Goal: Task Accomplishment & Management: Complete application form

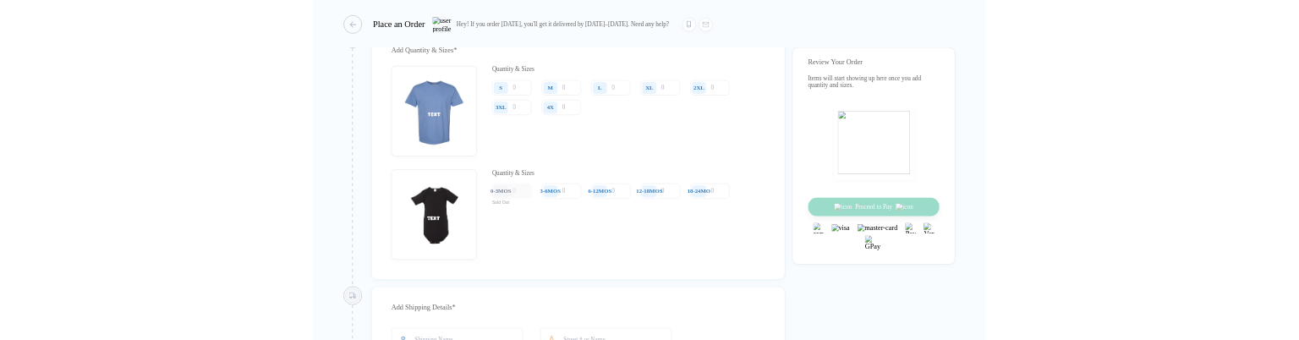
scroll to position [1234, 0]
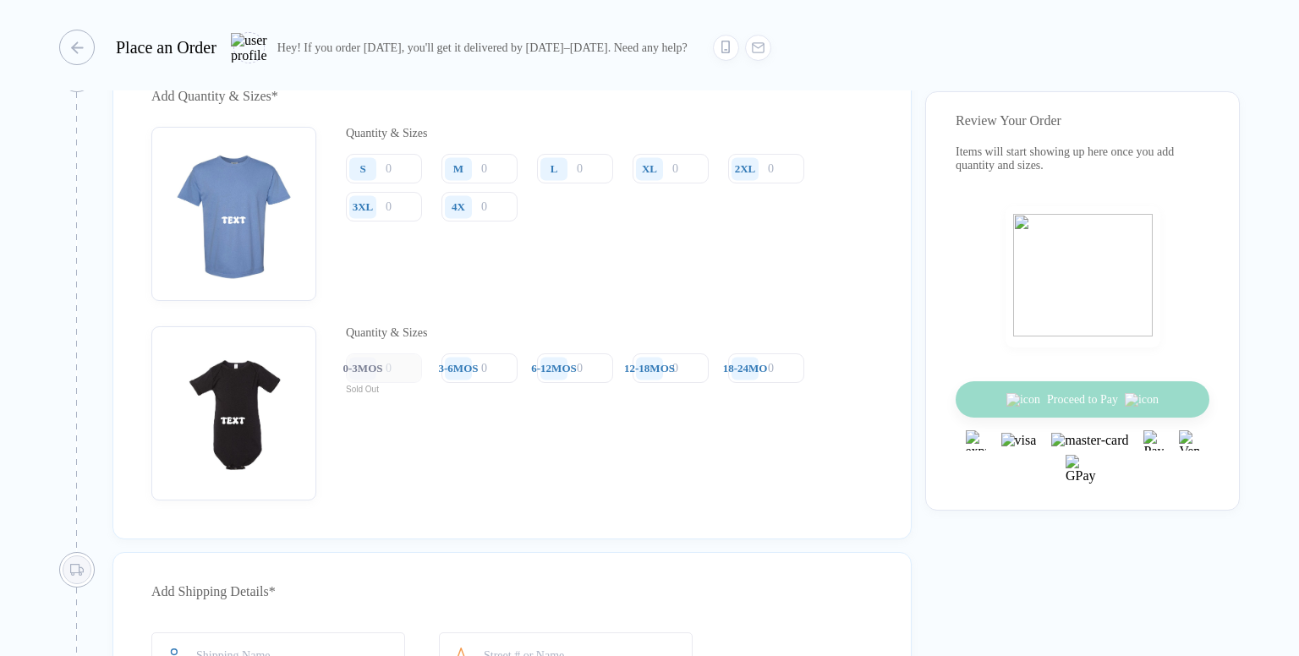
click at [381, 375] on div "0-3MOS" at bounding box center [363, 369] width 40 height 14
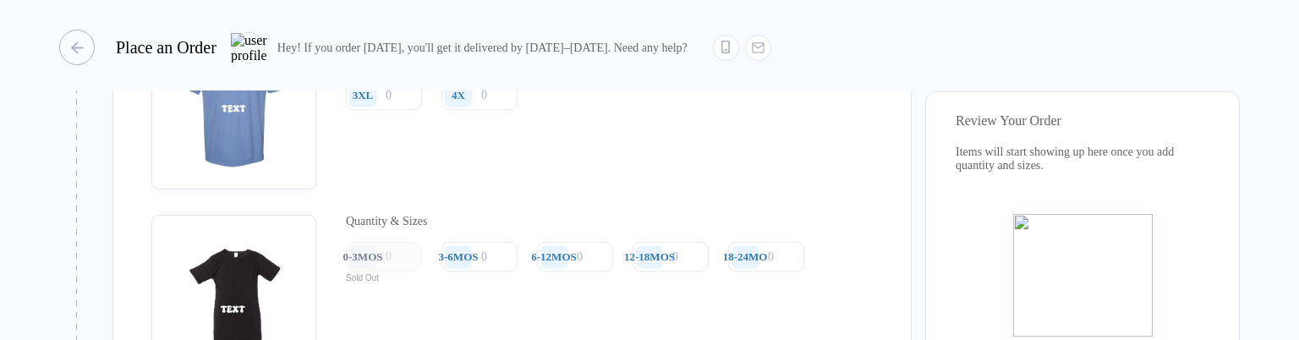
scroll to position [1346, 0]
click at [419, 271] on div "0-3MOS" at bounding box center [384, 257] width 76 height 30
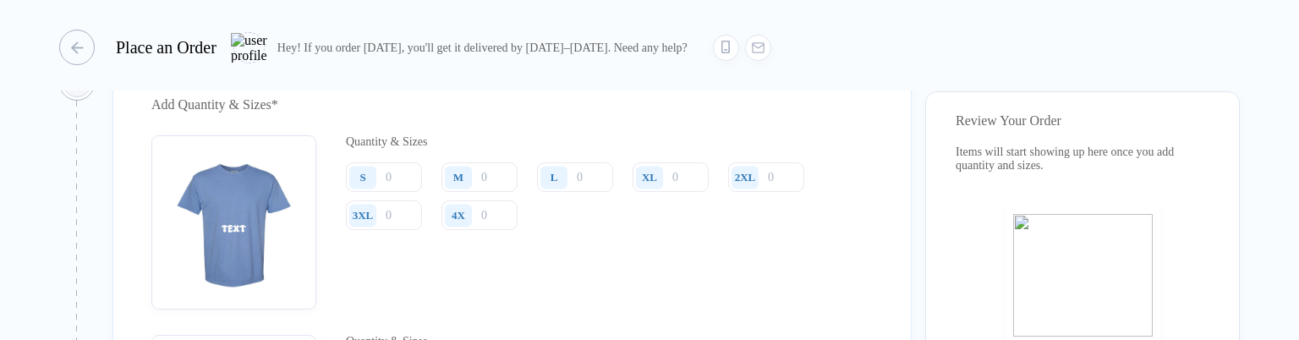
scroll to position [1373, 0]
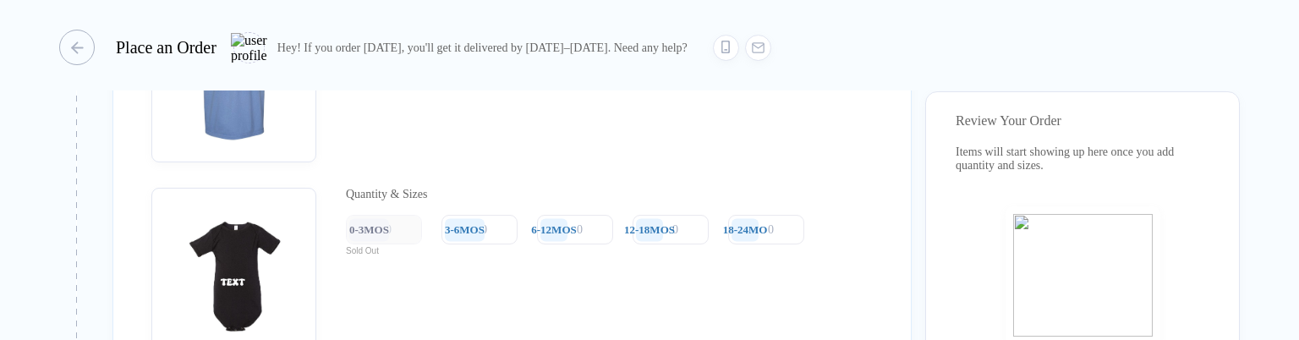
click at [386, 201] on div "Quantity & Sizes" at bounding box center [581, 195] width 471 height 14
drag, startPoint x: 386, startPoint y: 204, endPoint x: 436, endPoint y: 205, distance: 50.7
click at [436, 201] on div "Quantity & Sizes" at bounding box center [581, 195] width 471 height 14
copy div "Quantity & Sizes"
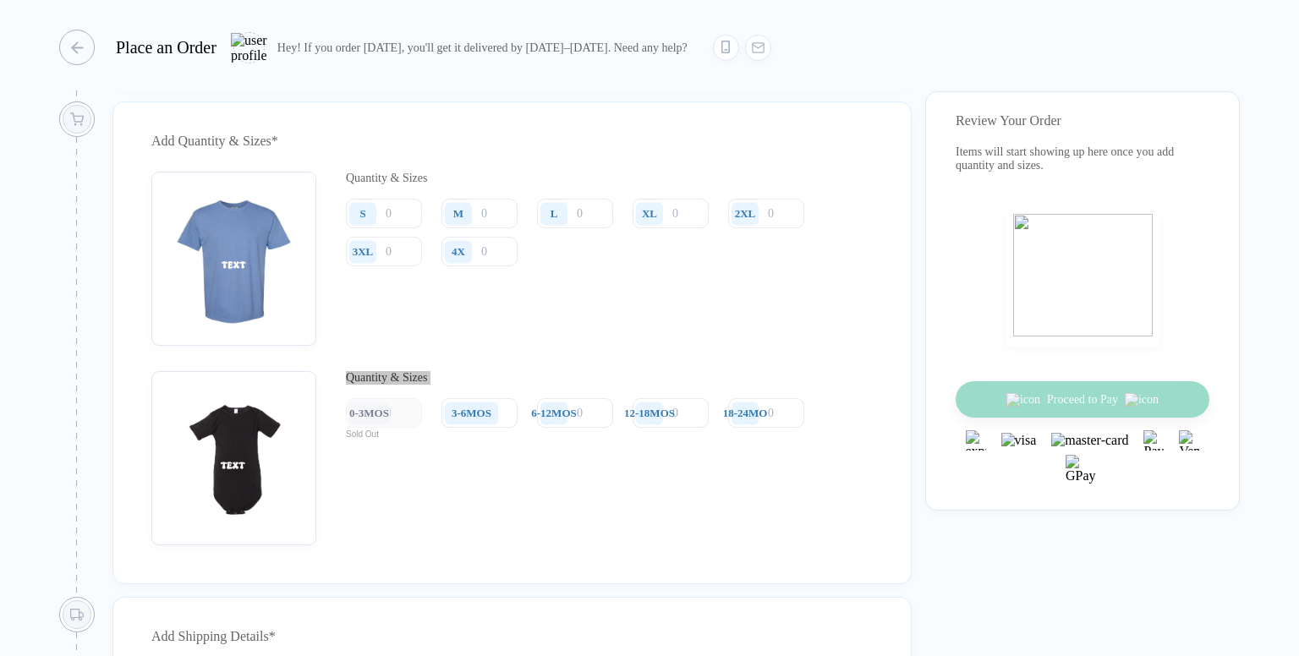
scroll to position [1189, 0]
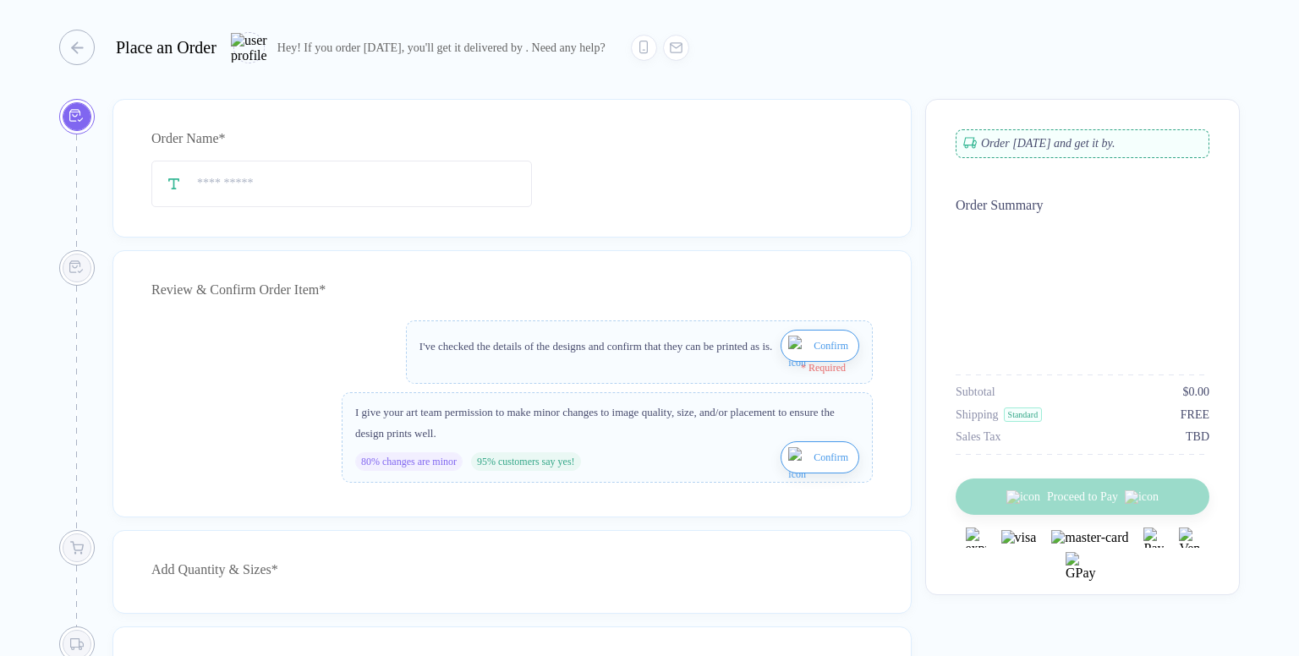
type input "****"
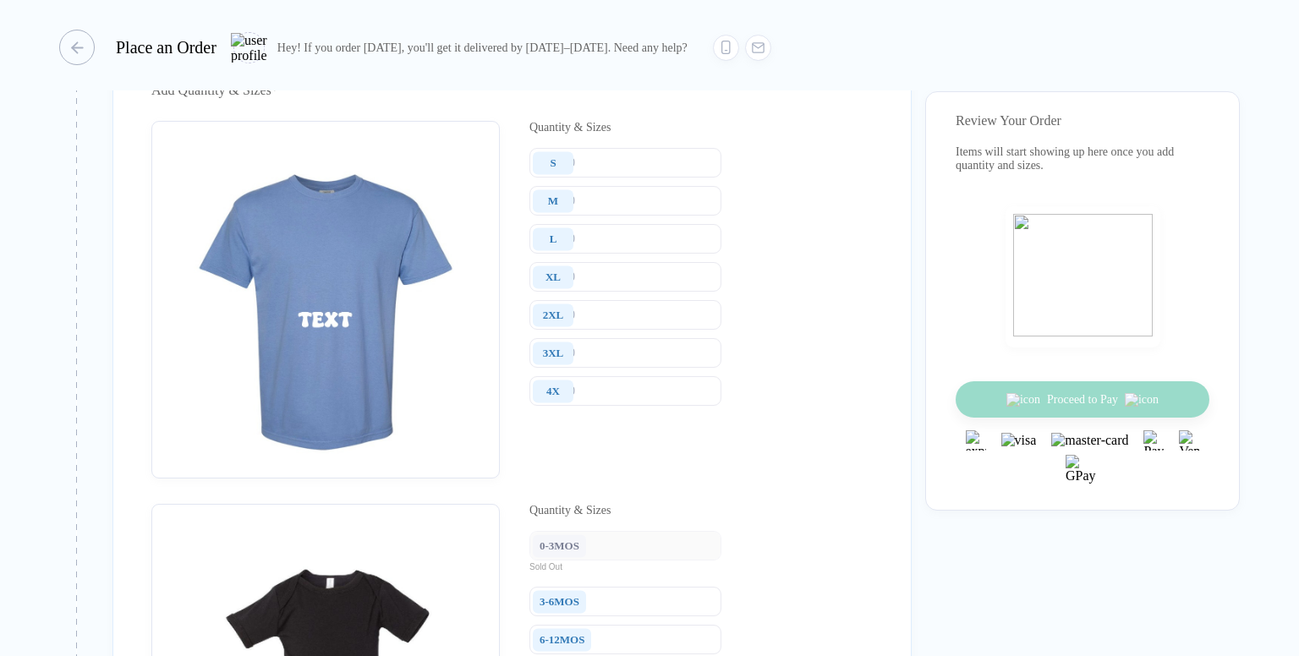
scroll to position [1562, 0]
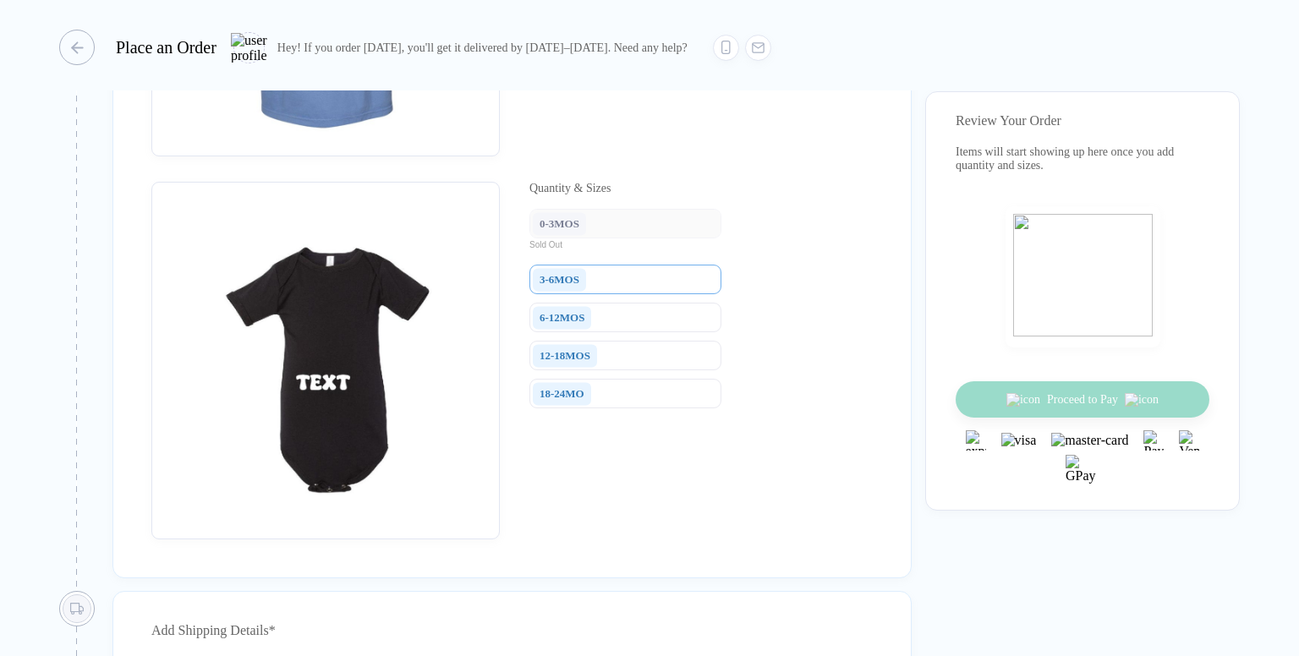
click at [642, 294] on input "number" at bounding box center [625, 280] width 192 height 30
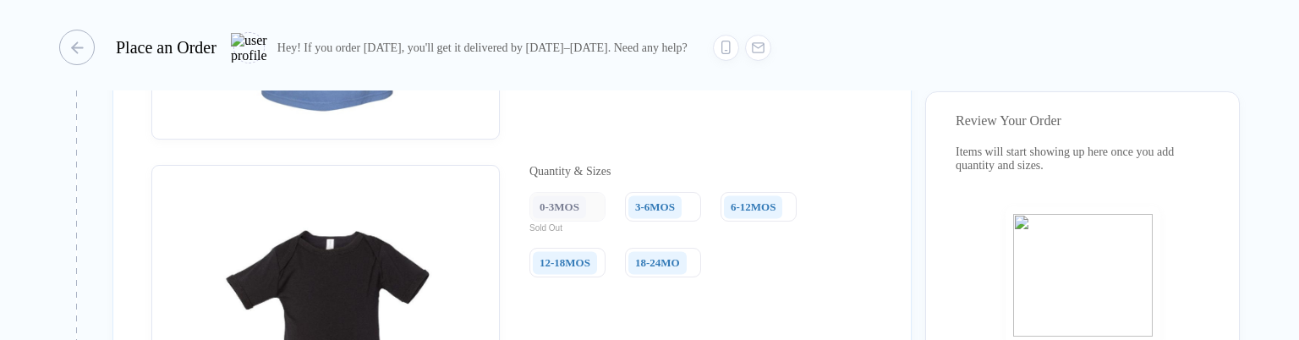
scroll to position [1596, 0]
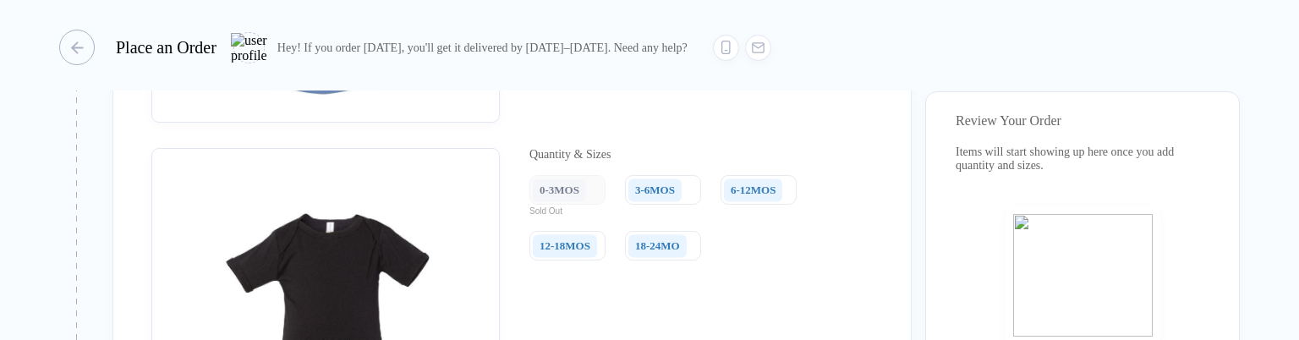
click at [582, 253] on div "12-18MOS" at bounding box center [564, 246] width 51 height 14
click at [590, 253] on div "12-18MOS" at bounding box center [564, 246] width 51 height 14
drag, startPoint x: 688, startPoint y: 258, endPoint x: 698, endPoint y: 258, distance: 9.3
click at [695, 258] on div "18-24MO" at bounding box center [660, 246] width 70 height 30
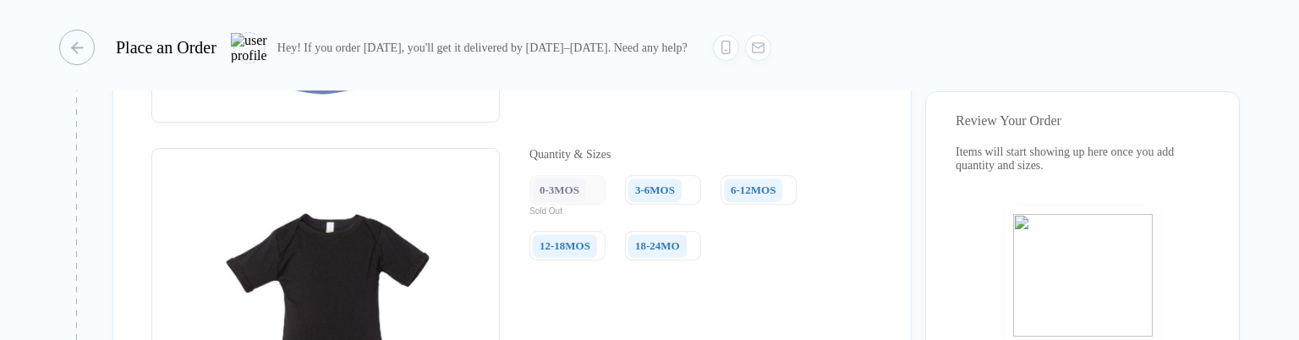
click at [690, 205] on div "3-6MOS" at bounding box center [657, 190] width 65 height 30
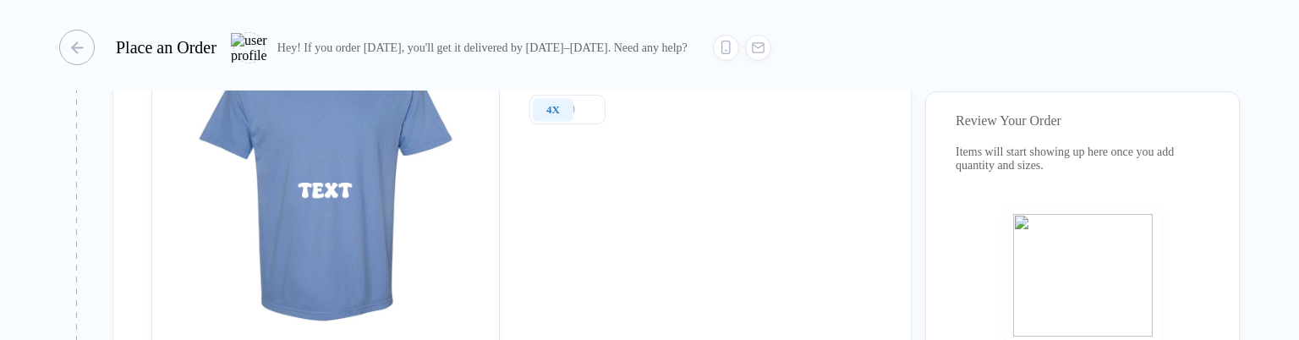
scroll to position [1328, 0]
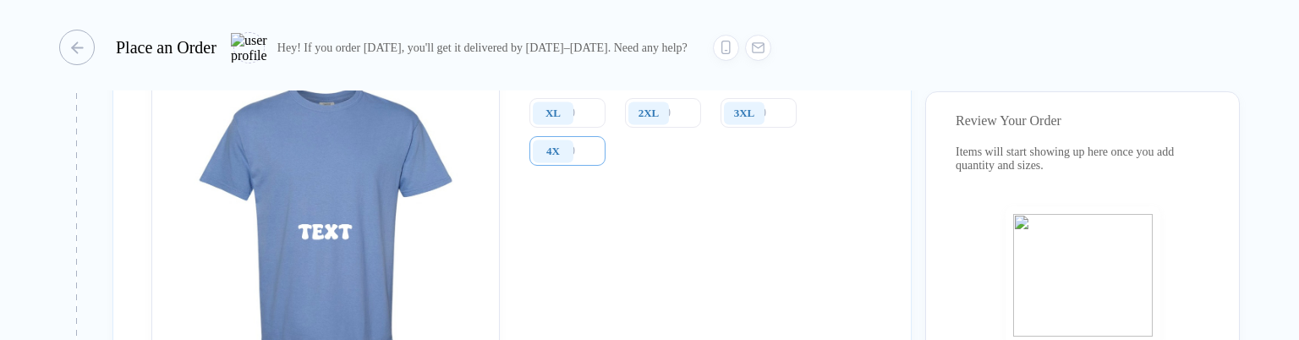
click at [595, 161] on input "number" at bounding box center [567, 151] width 76 height 30
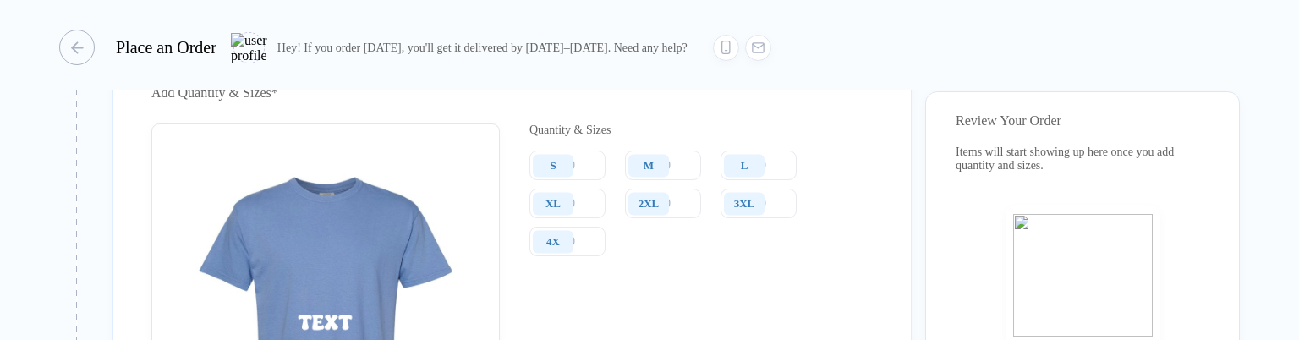
scroll to position [1238, 0]
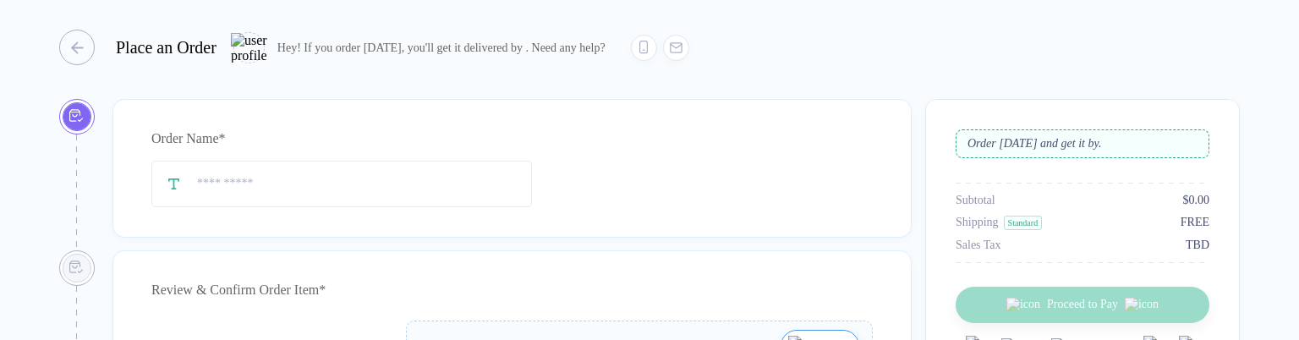
type input "****"
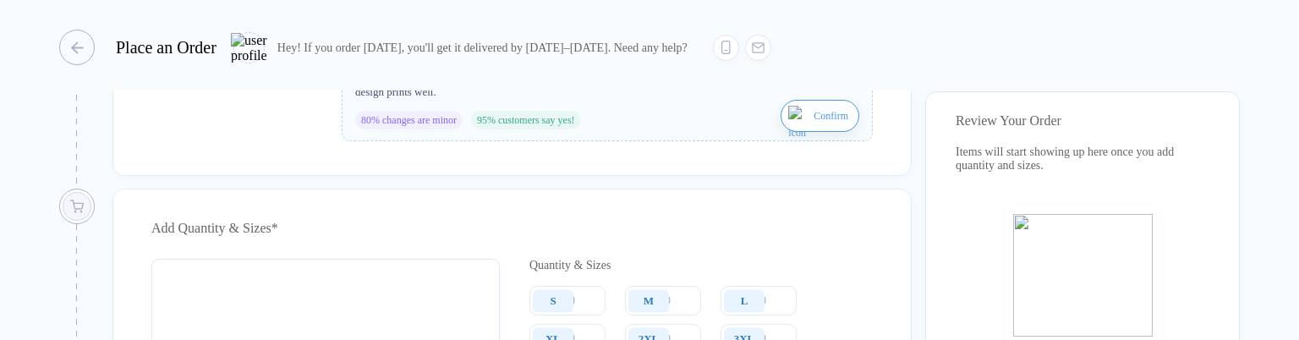
scroll to position [1217, 0]
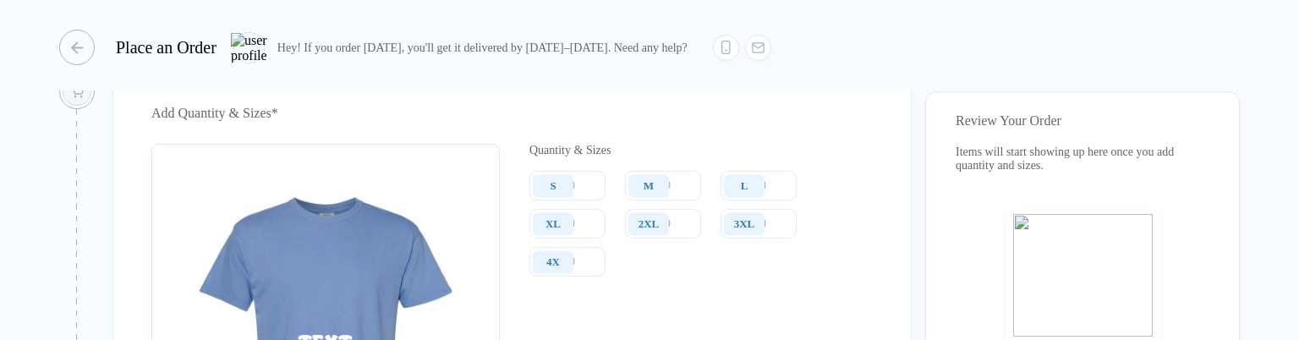
click at [550, 193] on div "S" at bounding box center [553, 186] width 6 height 14
click at [576, 197] on div "S" at bounding box center [555, 186] width 52 height 30
click at [586, 199] on input "number" at bounding box center [567, 186] width 76 height 30
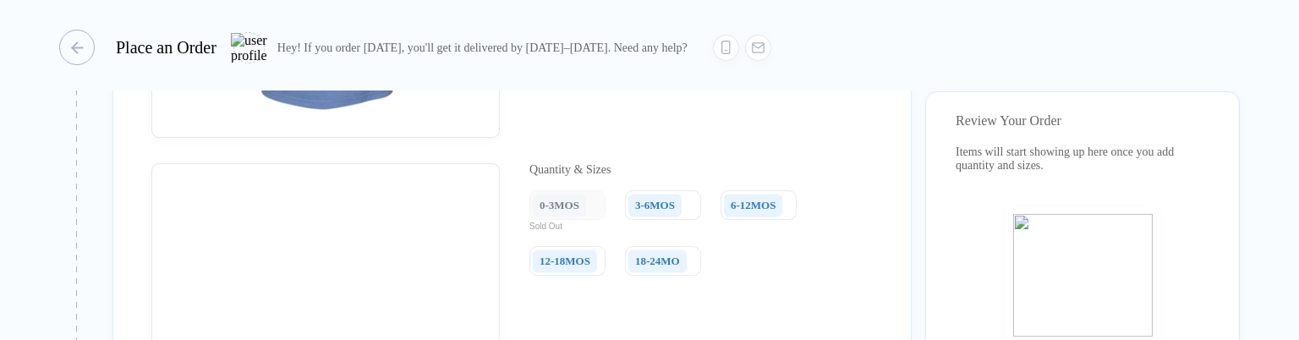
scroll to position [1581, 0]
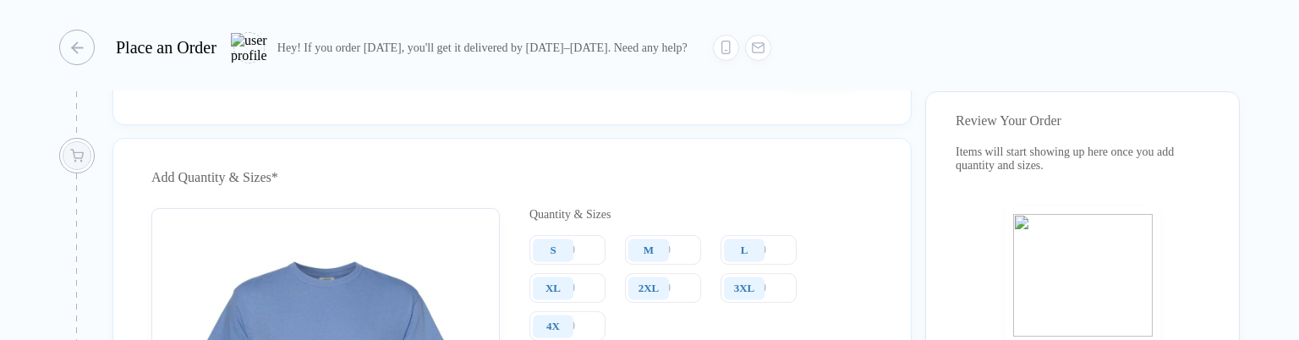
scroll to position [1152, 0]
